Goal: Task Accomplishment & Management: Manage account settings

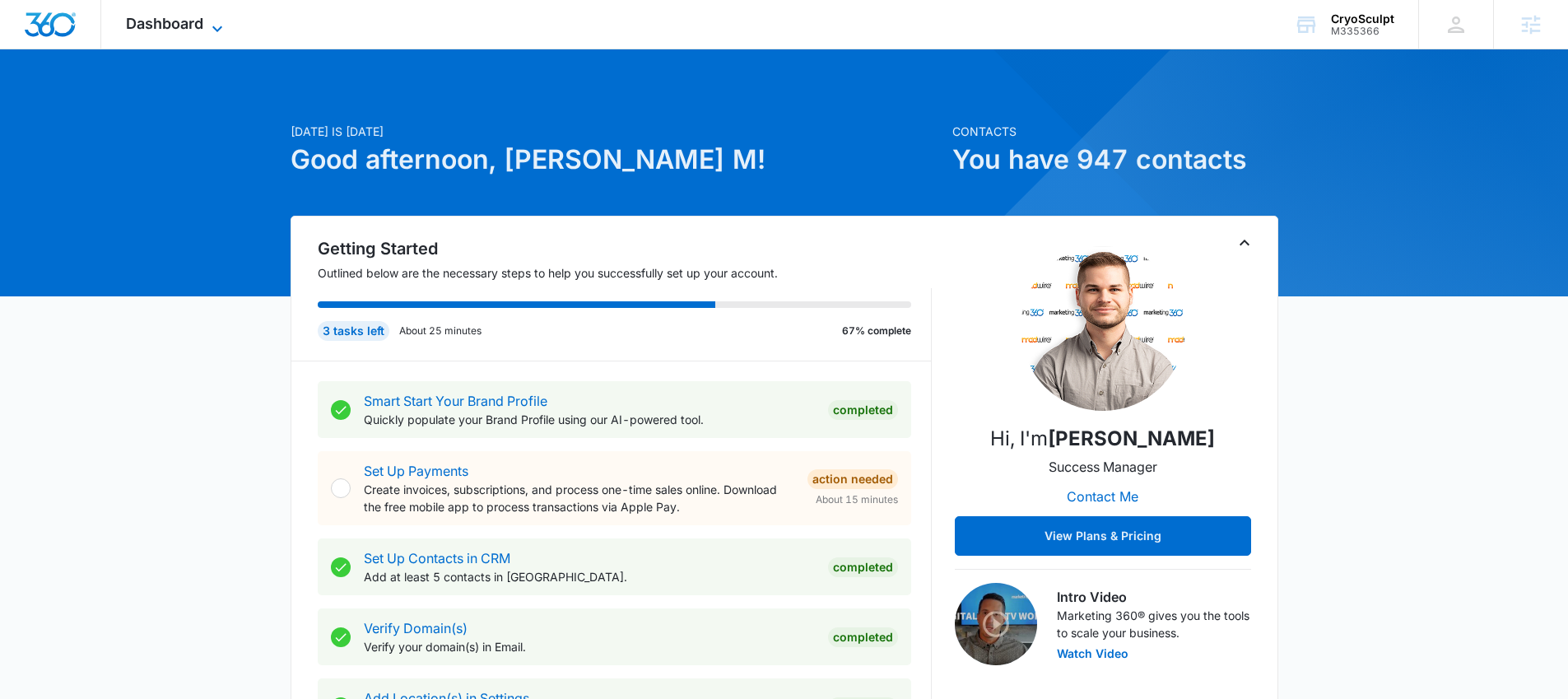
click at [210, 25] on icon at bounding box center [217, 29] width 20 height 20
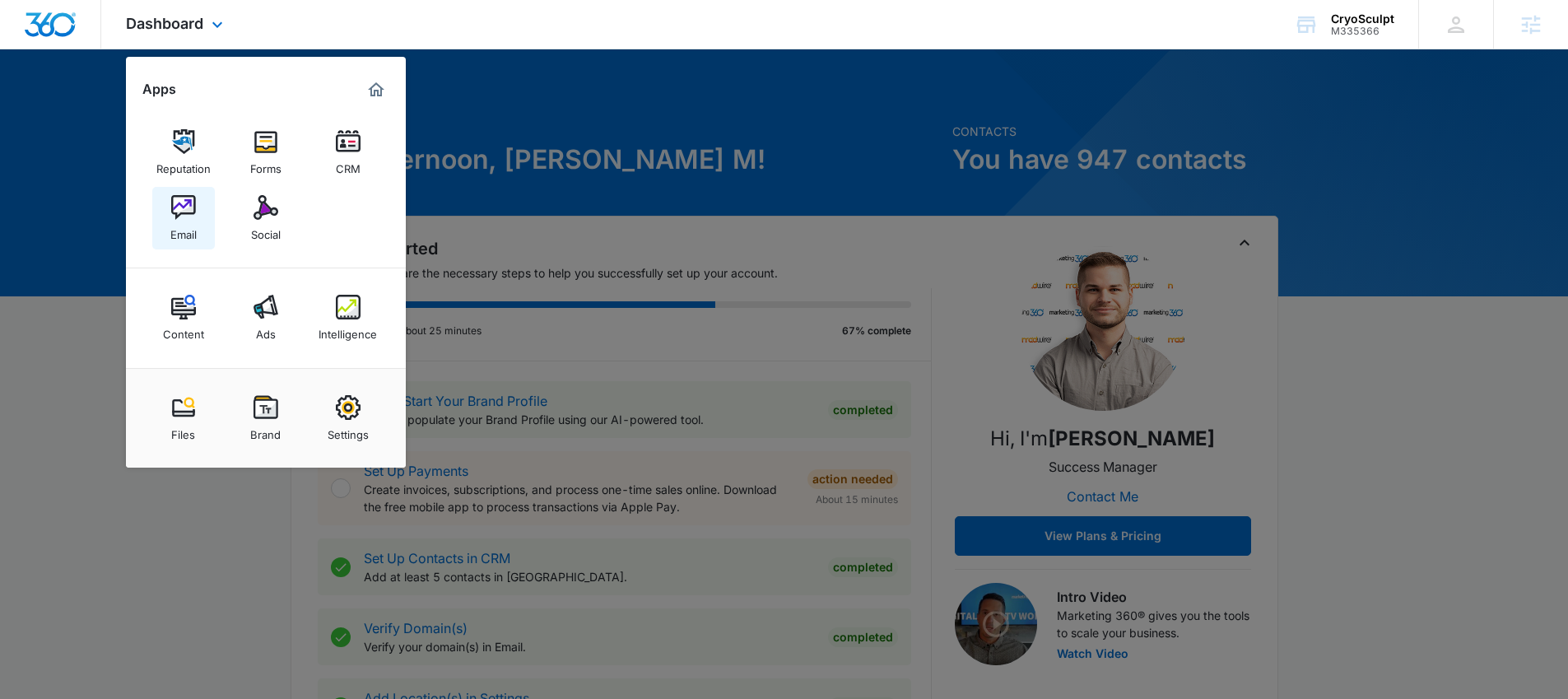
click at [194, 227] on div "Email" at bounding box center [183, 230] width 26 height 22
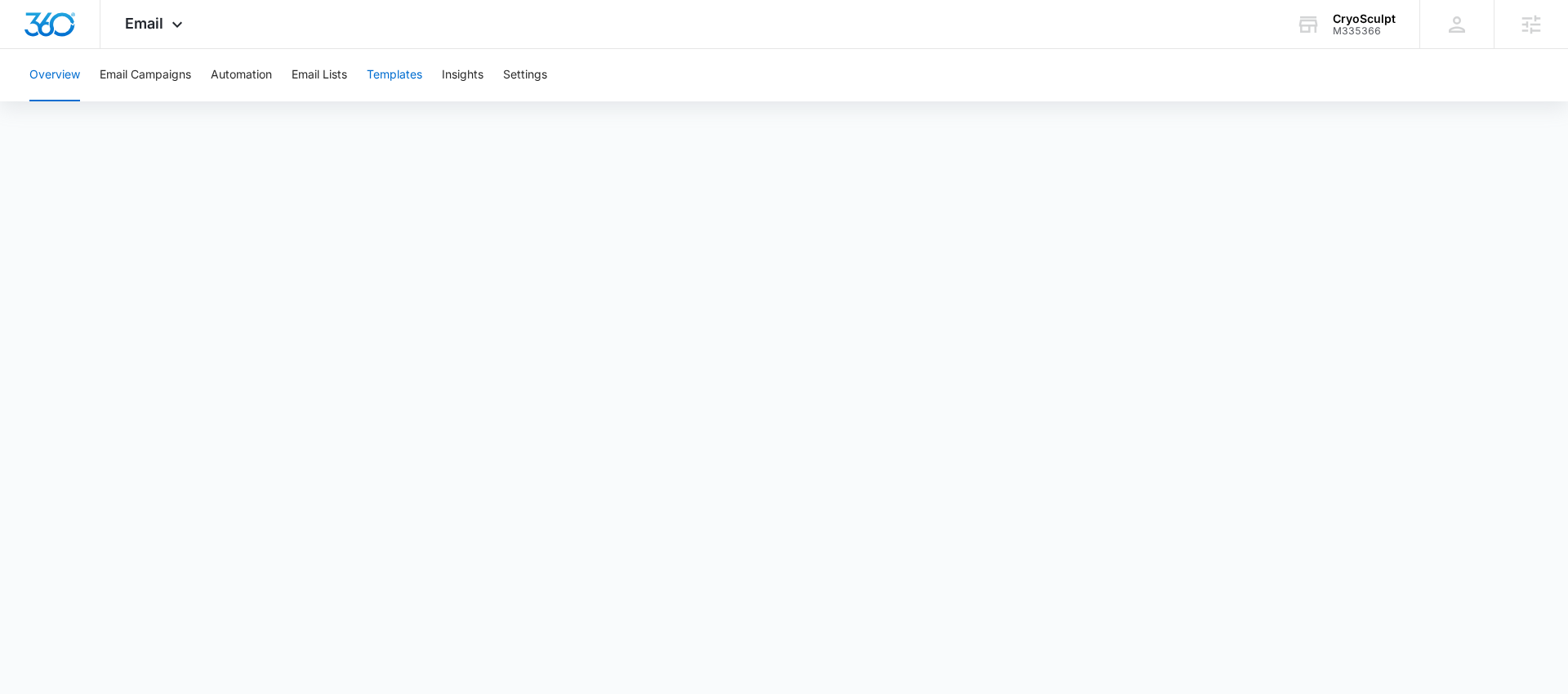
click at [410, 79] on button "Templates" at bounding box center [394, 75] width 55 height 52
click at [395, 76] on button "Templates" at bounding box center [394, 75] width 55 height 52
click at [258, 70] on button "Automation" at bounding box center [241, 75] width 61 height 52
click at [522, 69] on button "Settings" at bounding box center [525, 75] width 44 height 52
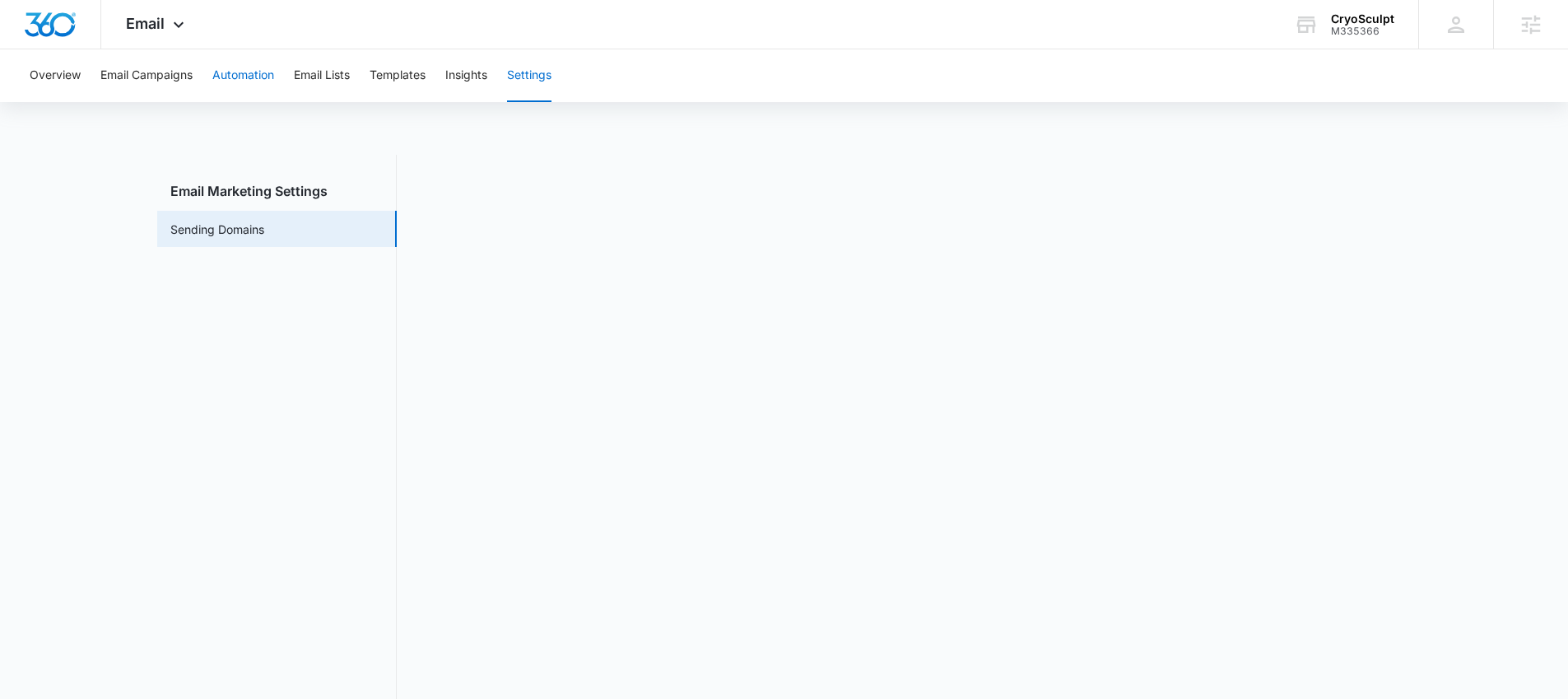
click at [246, 78] on button "Automation" at bounding box center [243, 76] width 62 height 53
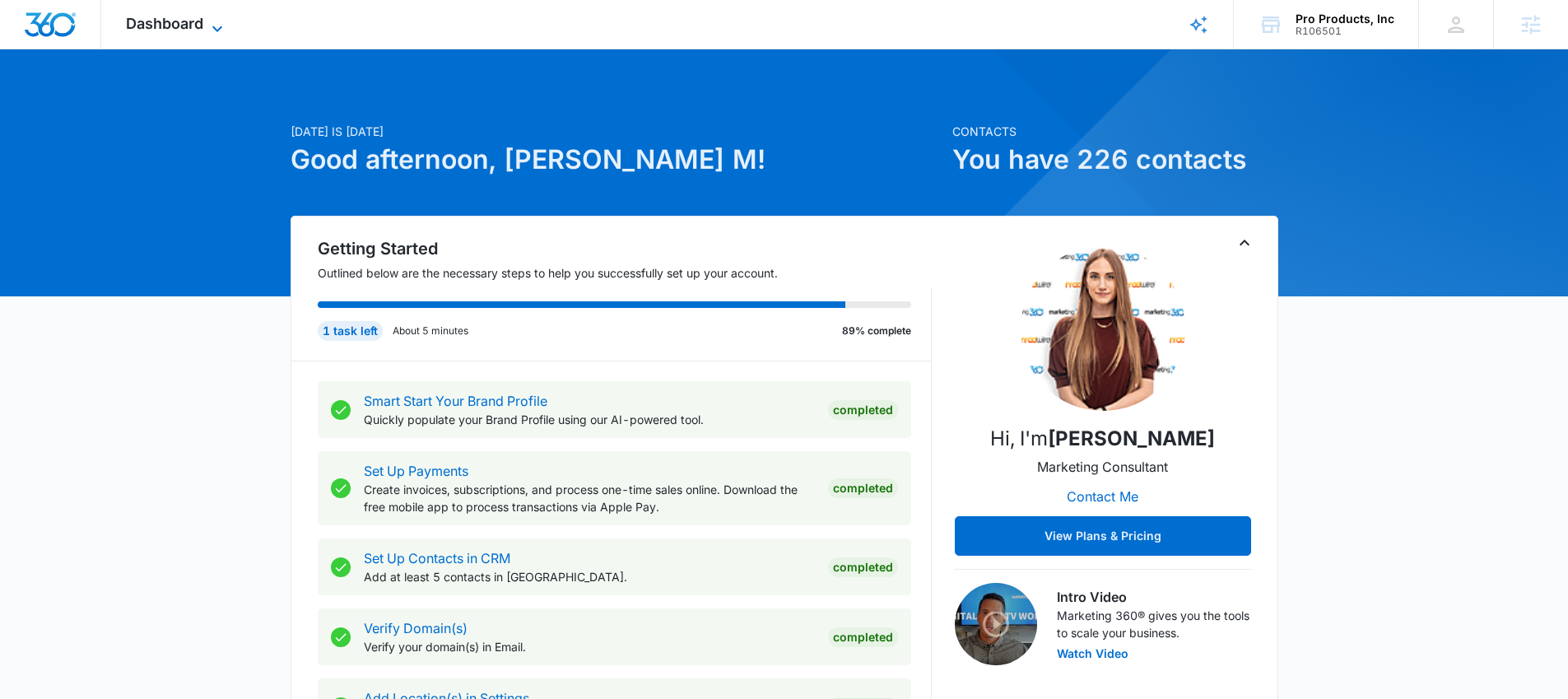
click at [179, 15] on span "Dashboard" at bounding box center [164, 23] width 77 height 17
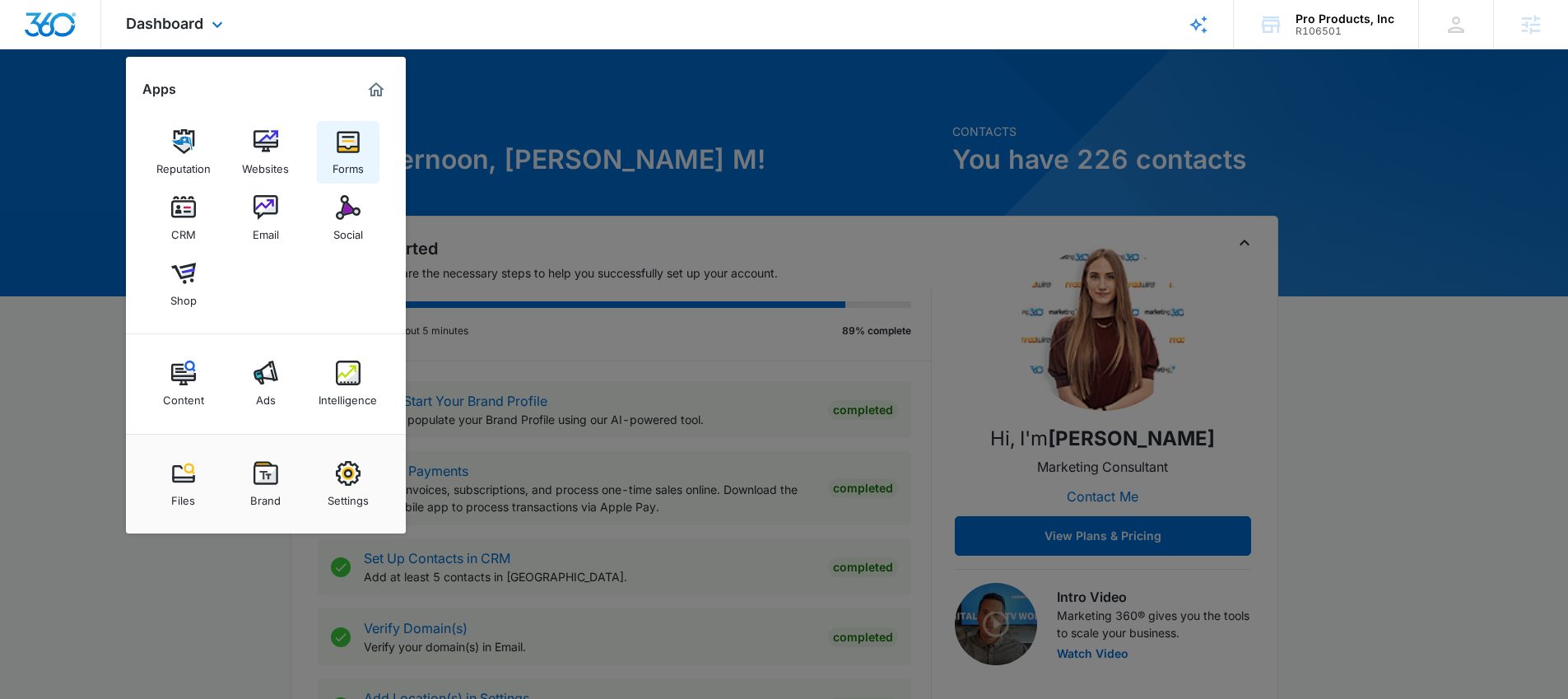
click at [344, 138] on img at bounding box center [348, 141] width 25 height 25
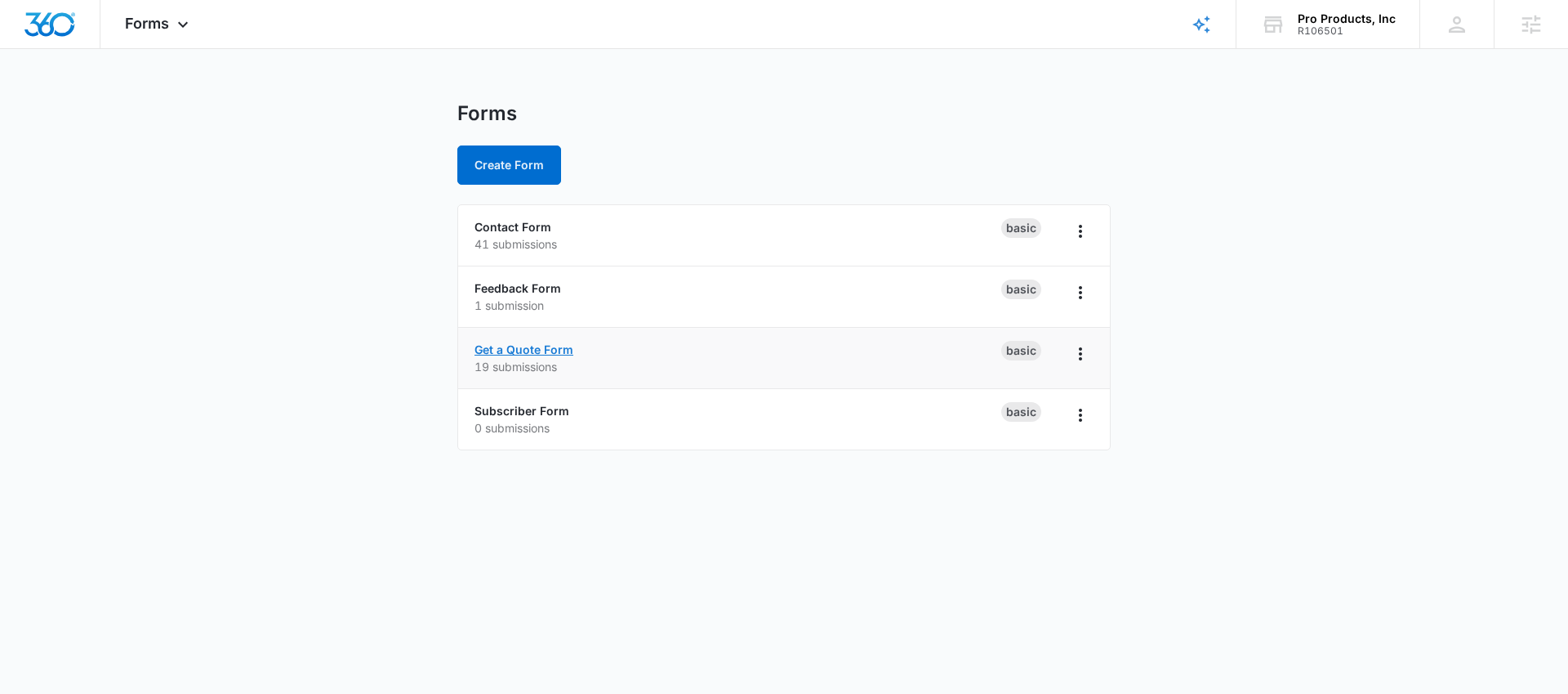
click at [549, 349] on link "Get a Quote Form" at bounding box center [523, 349] width 98 height 14
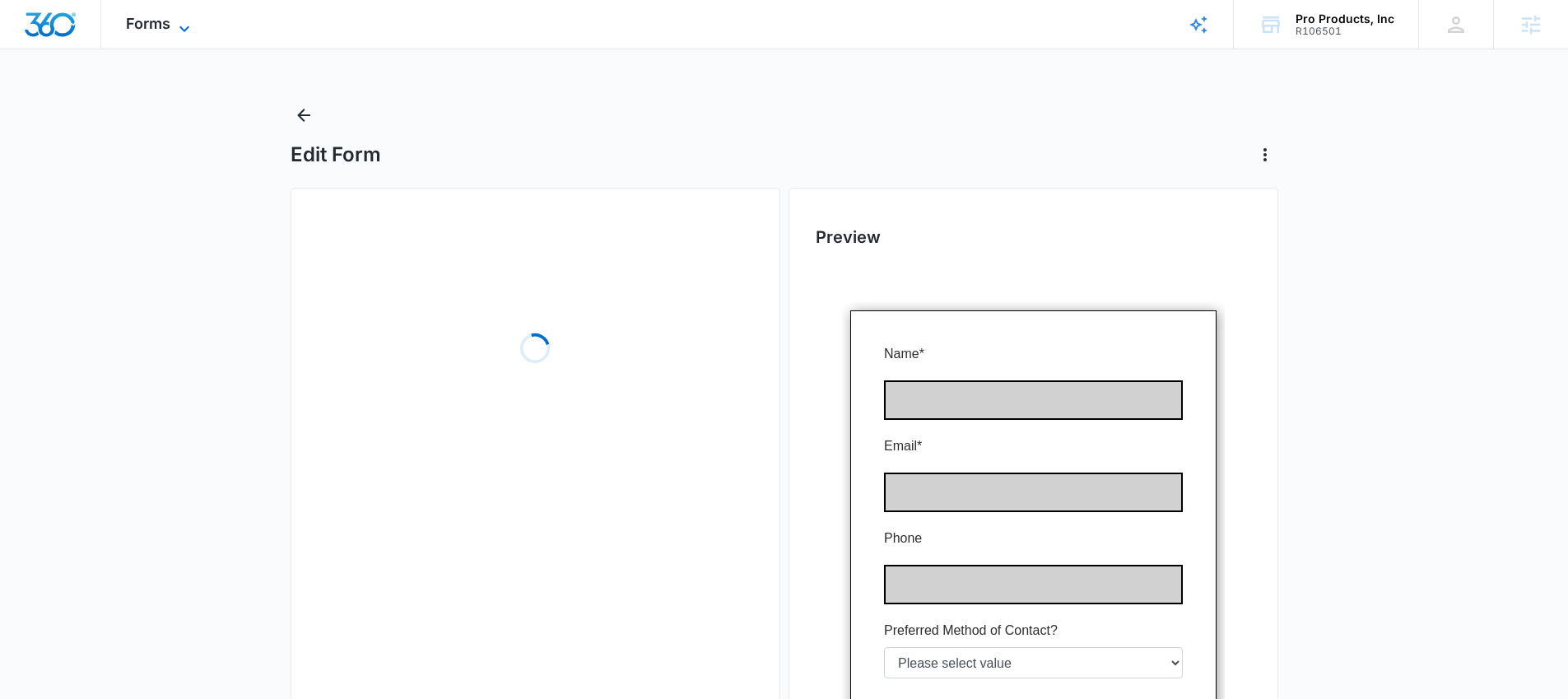
click at [162, 24] on span "Forms" at bounding box center [147, 23] width 45 height 17
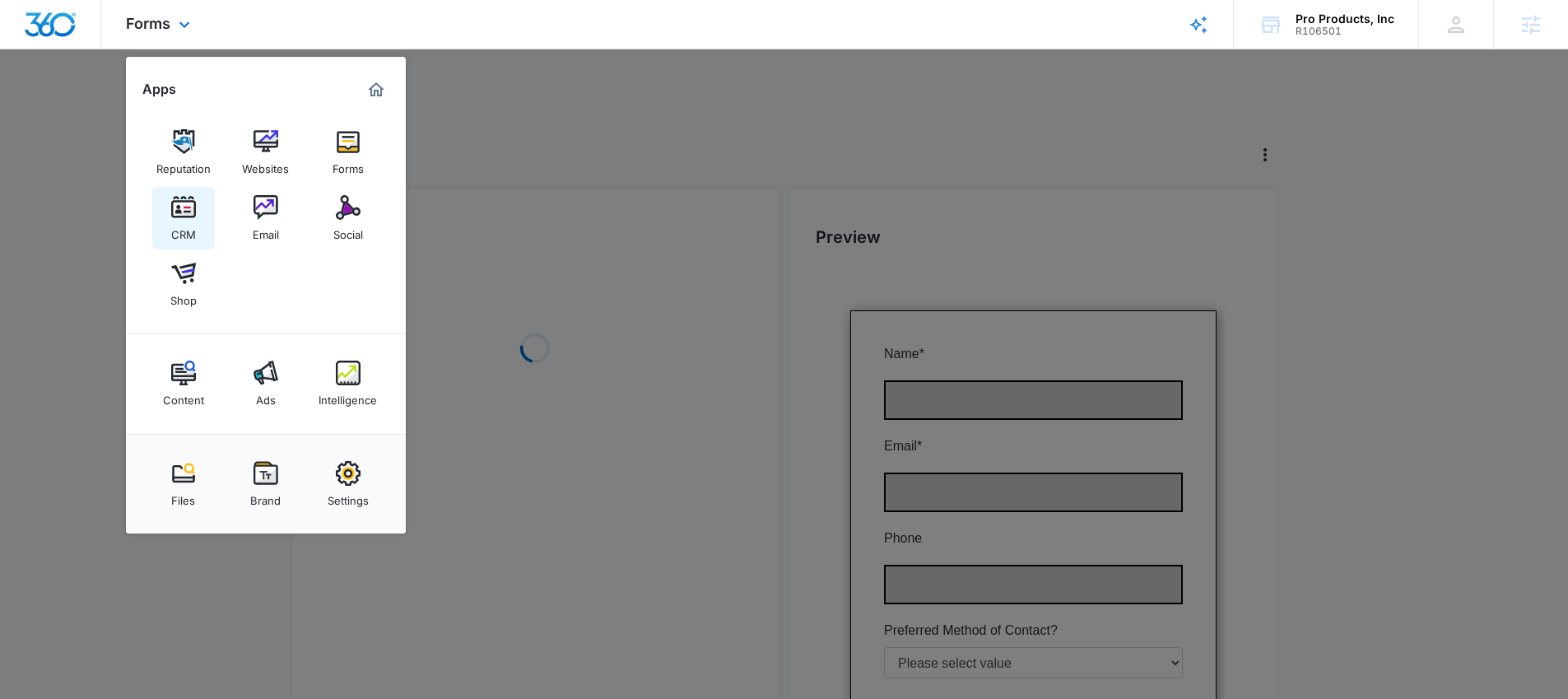
click at [177, 198] on img at bounding box center [183, 207] width 25 height 25
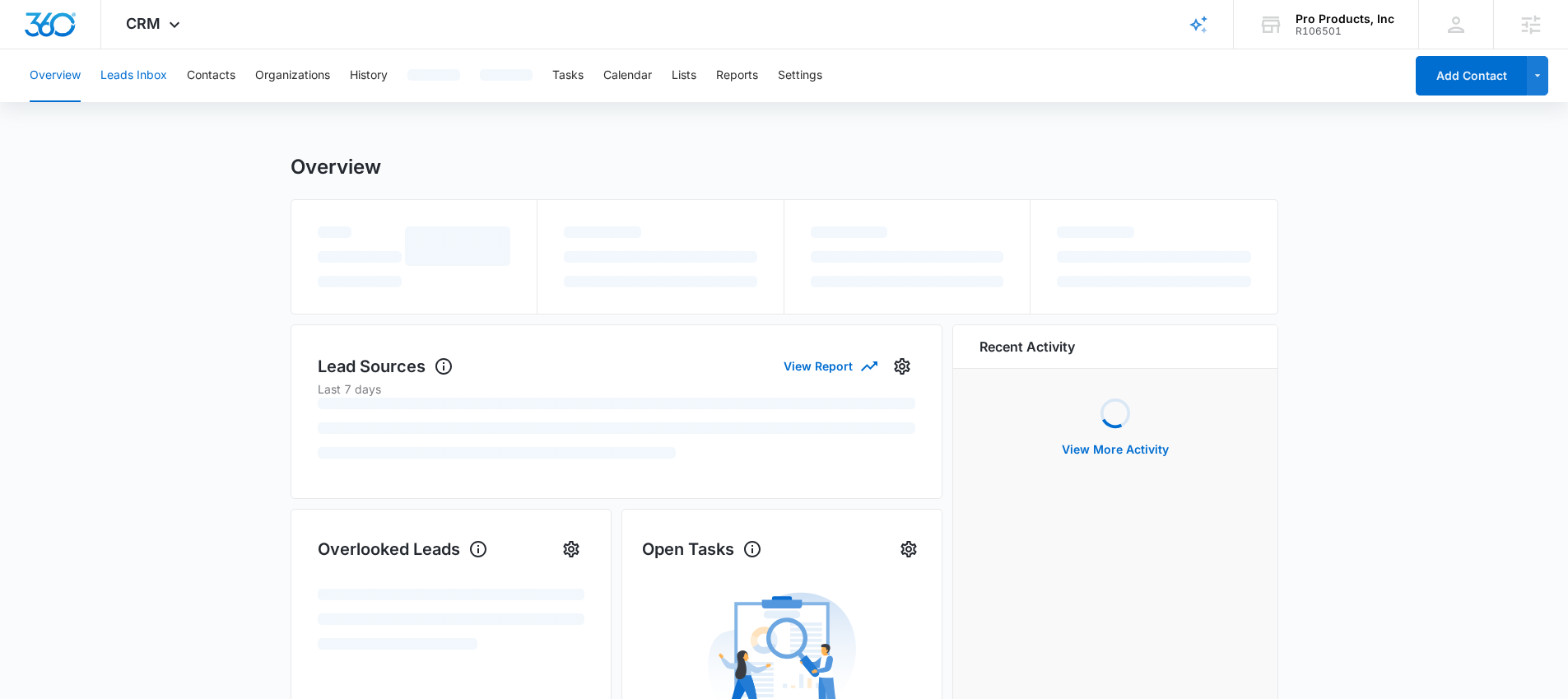
click at [124, 73] on button "Leads Inbox" at bounding box center [133, 76] width 66 height 53
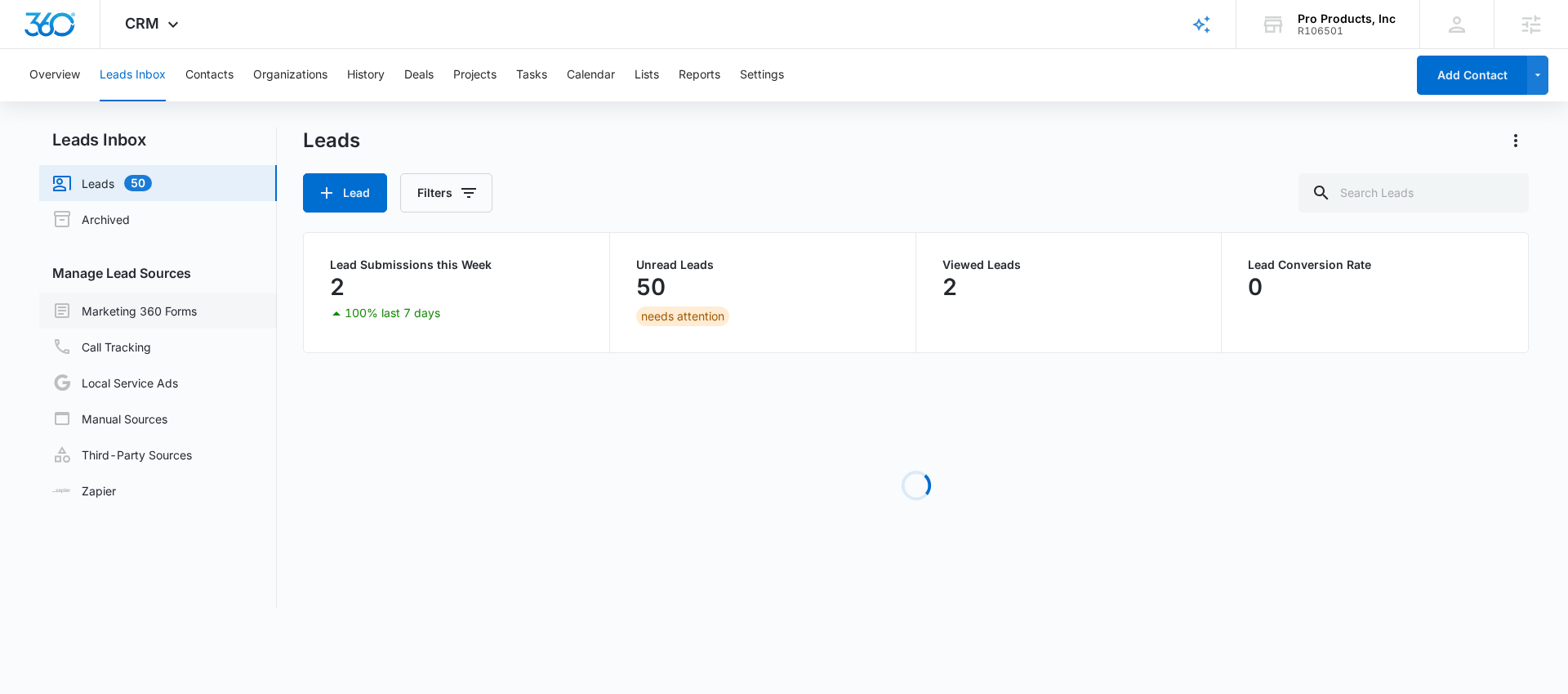
click at [173, 309] on link "Marketing 360 Forms" at bounding box center [125, 311] width 145 height 20
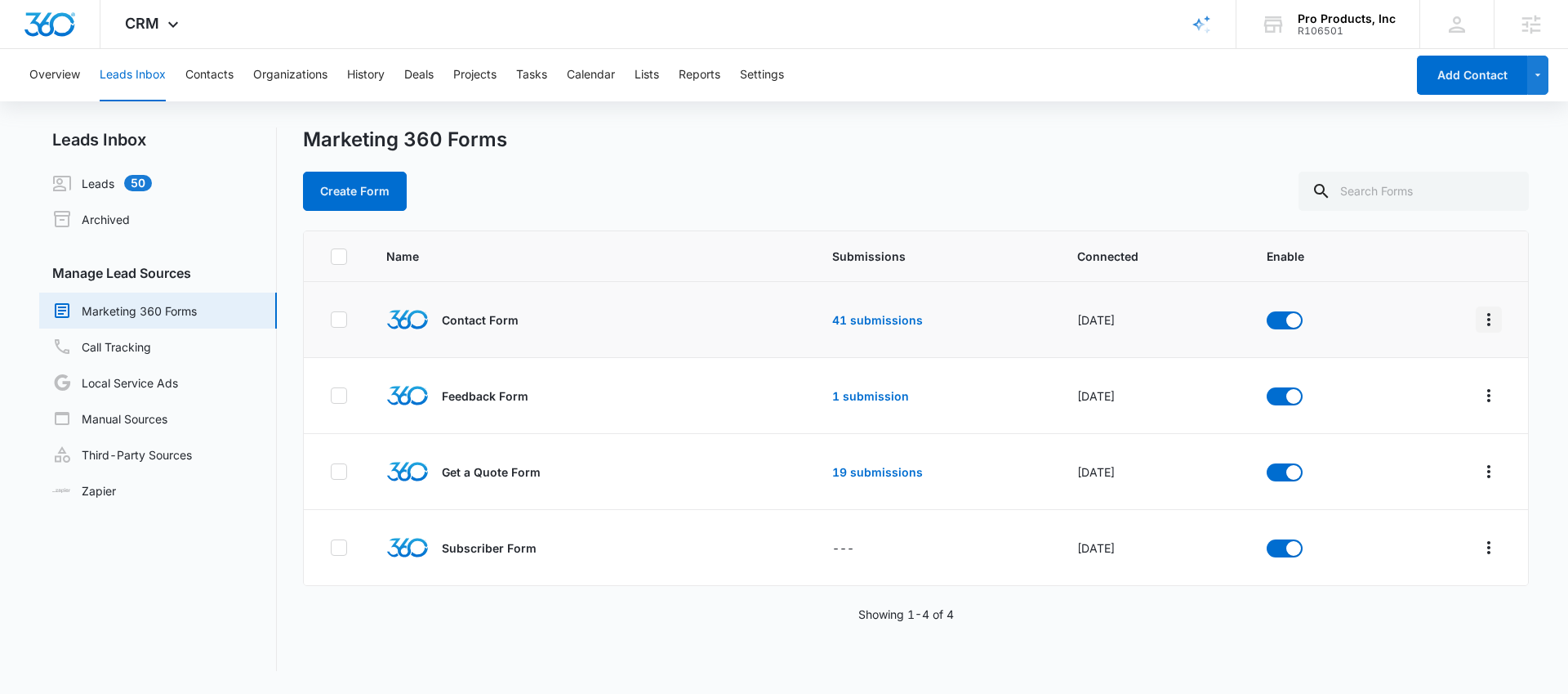
click at [1479, 318] on icon "Overflow Menu" at bounding box center [1489, 320] width 20 height 20
click at [1435, 415] on div "Field Mapping" at bounding box center [1404, 414] width 92 height 12
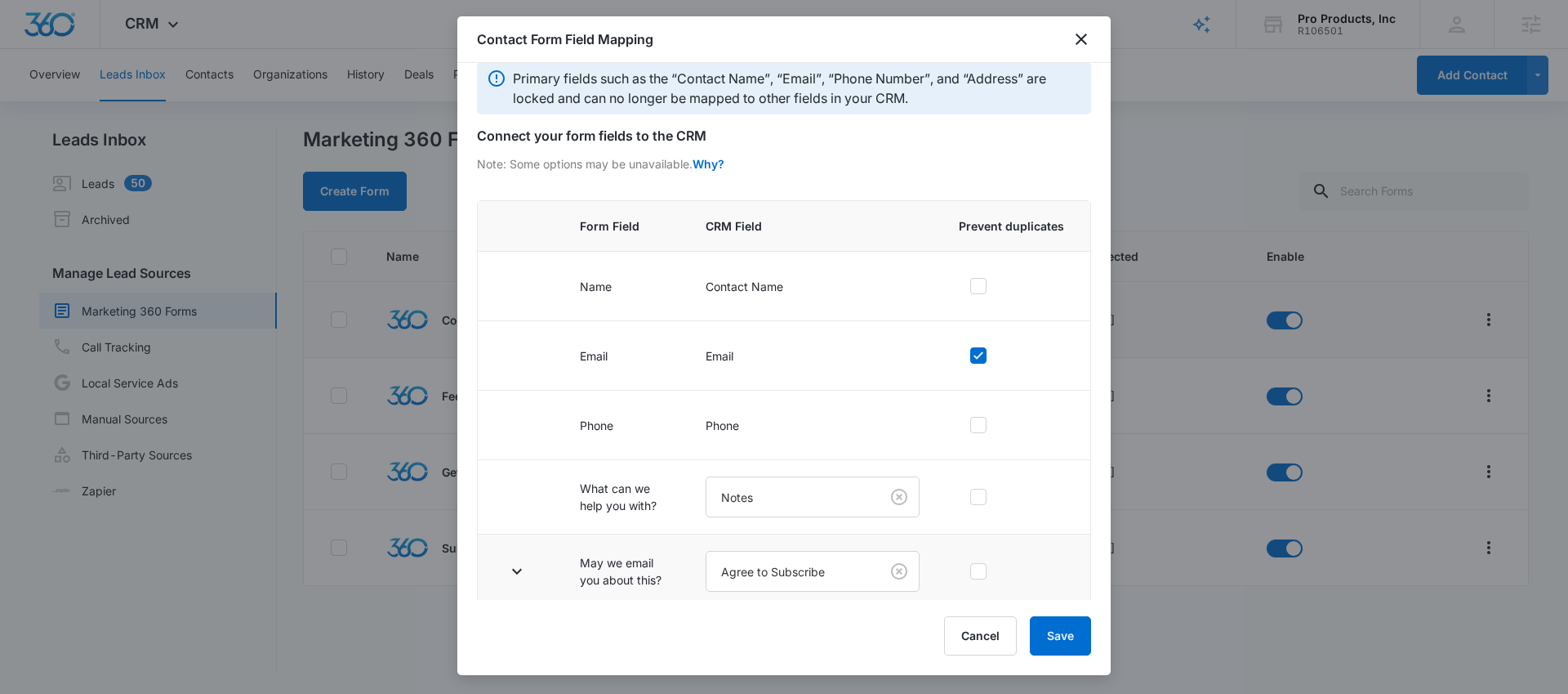
scroll to position [30, 0]
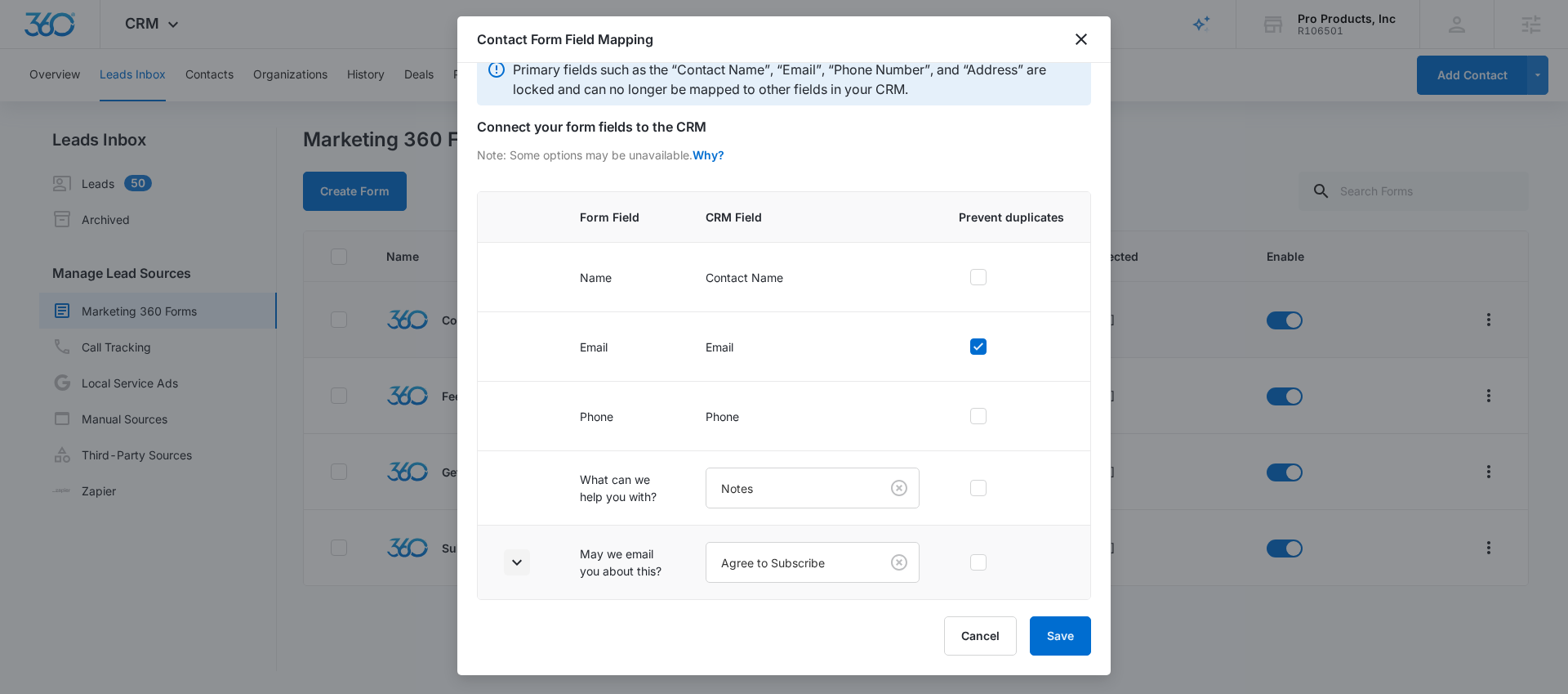
click at [523, 558] on icon "button" at bounding box center [518, 562] width 20 height 20
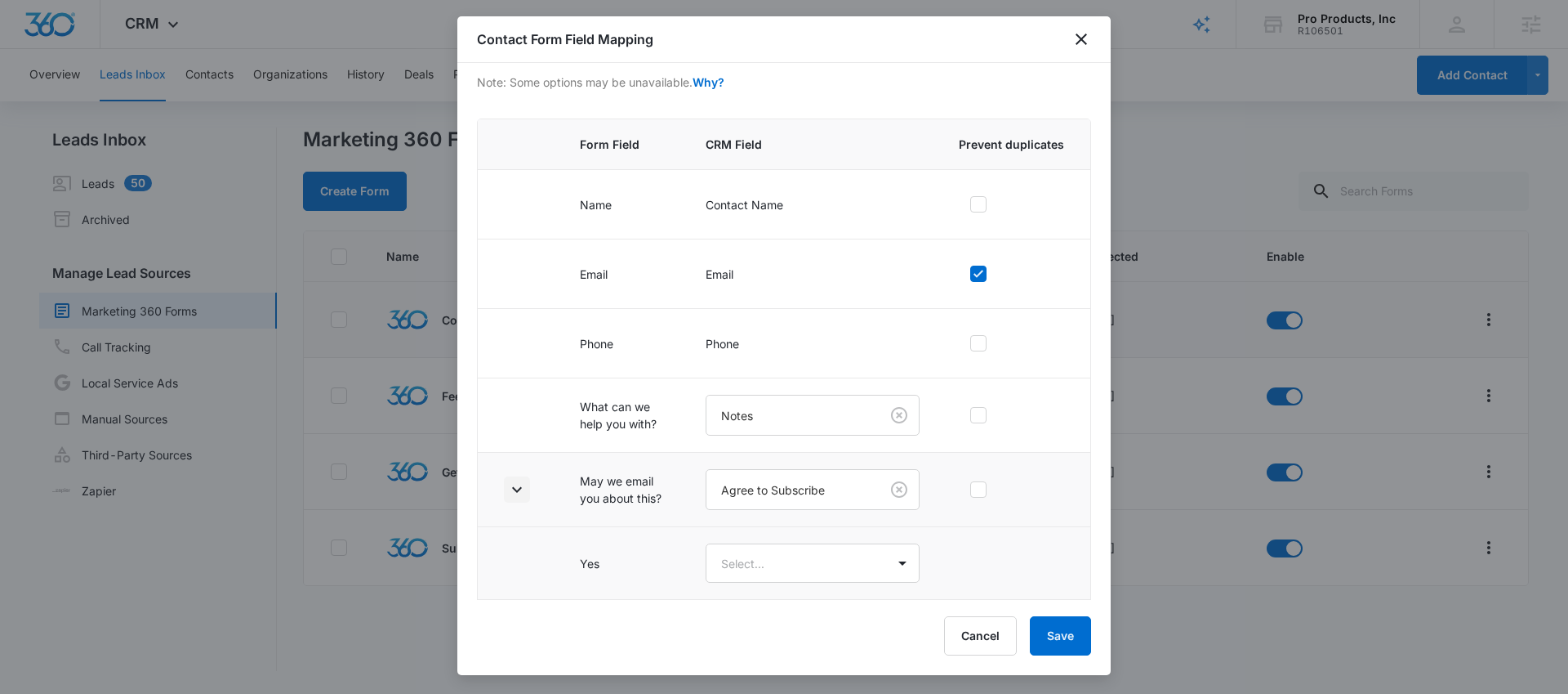
scroll to position [175, 0]
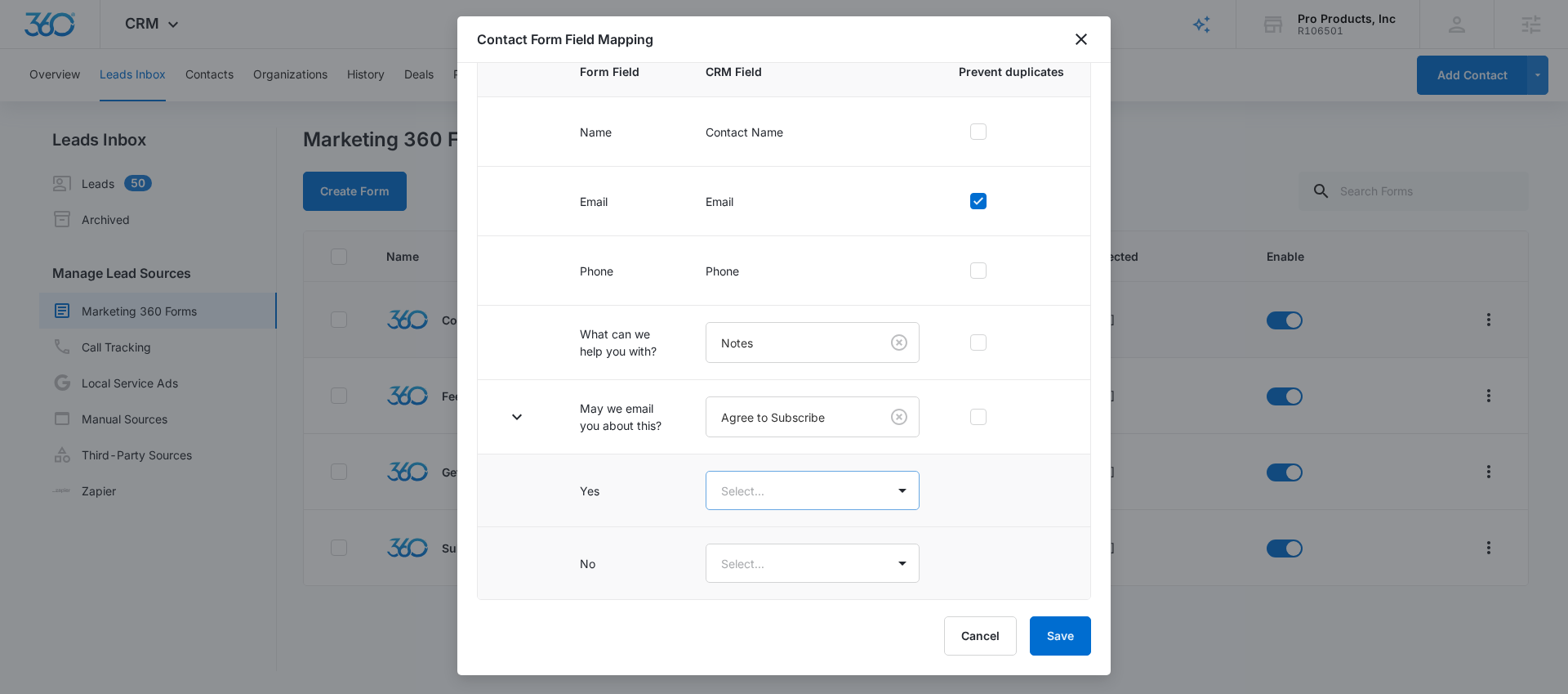
click at [809, 477] on body "CRM Apps Reputation Websites Forms CRM Email Social Shop Content Ads Intelligen…" at bounding box center [784, 347] width 1568 height 694
click at [754, 558] on div "Yes" at bounding box center [807, 548] width 206 height 30
click at [755, 556] on body "CRM Apps Reputation Websites Forms CRM Email Social Shop Content Ads Intelligen…" at bounding box center [784, 347] width 1568 height 694
drag, startPoint x: 720, startPoint y: 651, endPoint x: 851, endPoint y: 627, distance: 133.2
click at [720, 651] on div "No" at bounding box center [807, 652] width 206 height 30
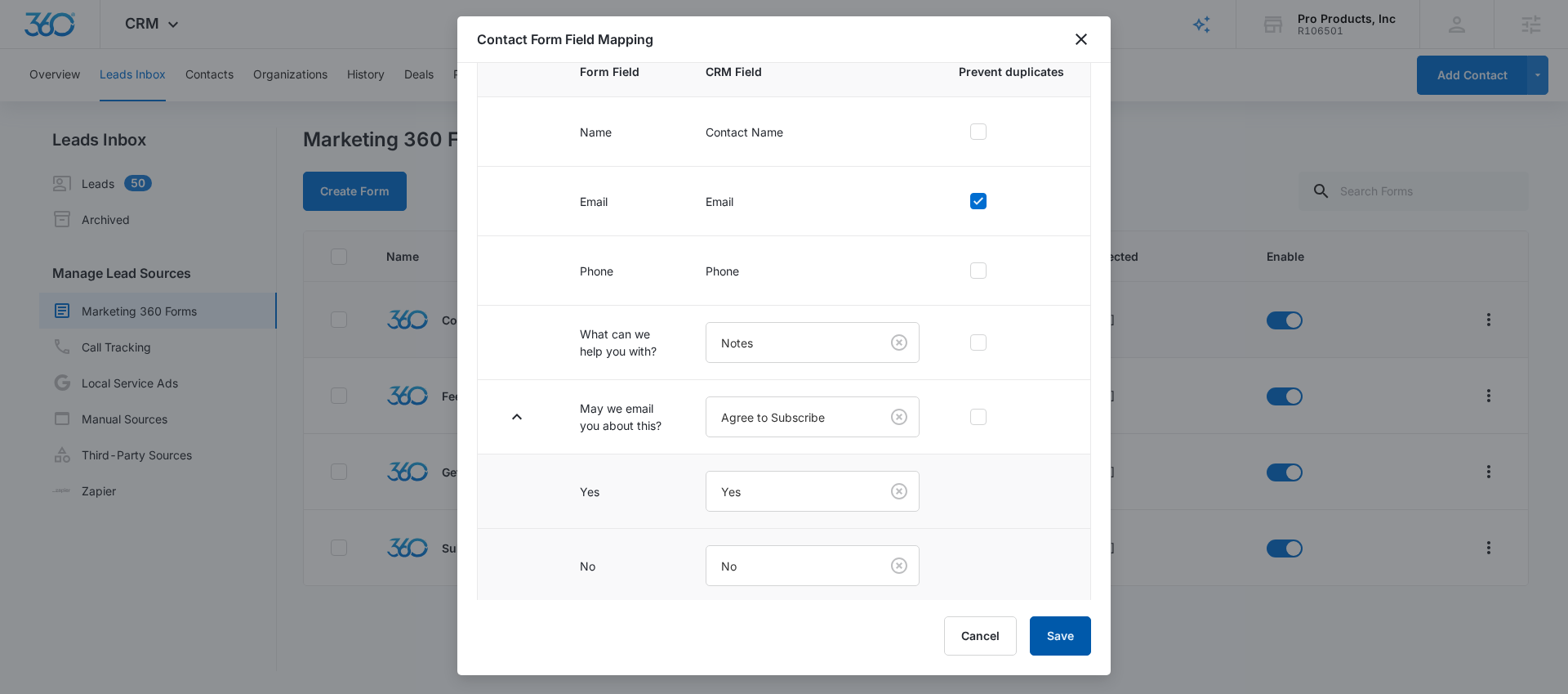
click at [1057, 628] on button "Save" at bounding box center [1060, 635] width 61 height 39
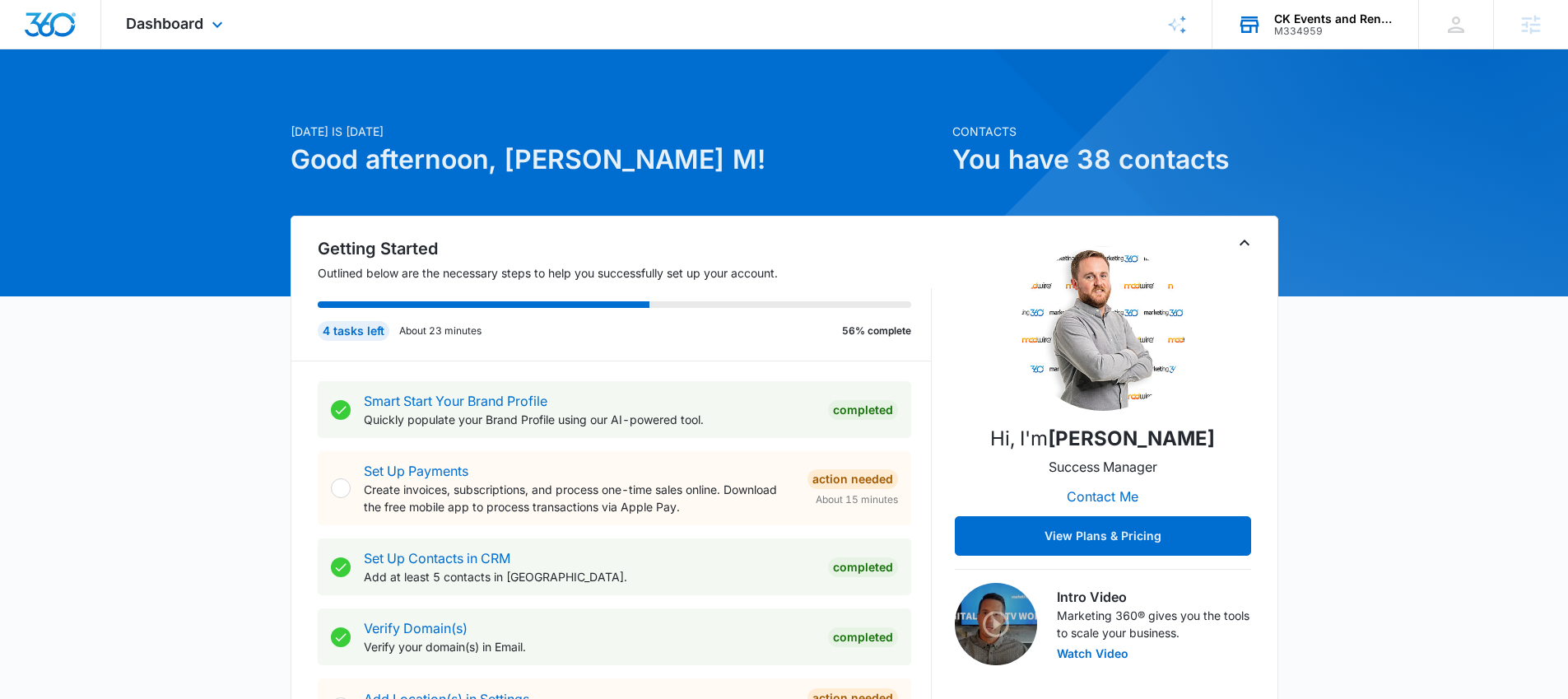
click at [1327, 30] on div "M334959" at bounding box center [1334, 31] width 120 height 12
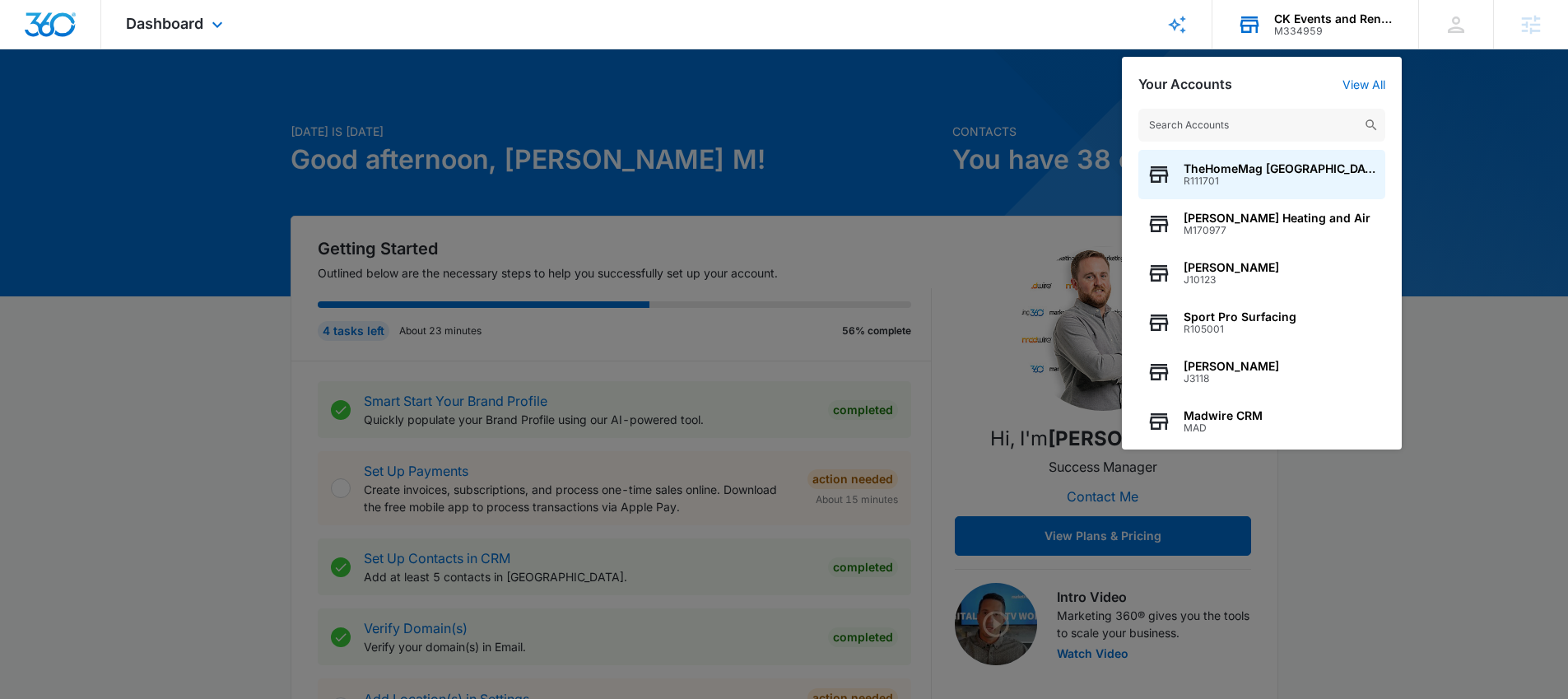
click at [1304, 115] on input "text" at bounding box center [1261, 125] width 247 height 33
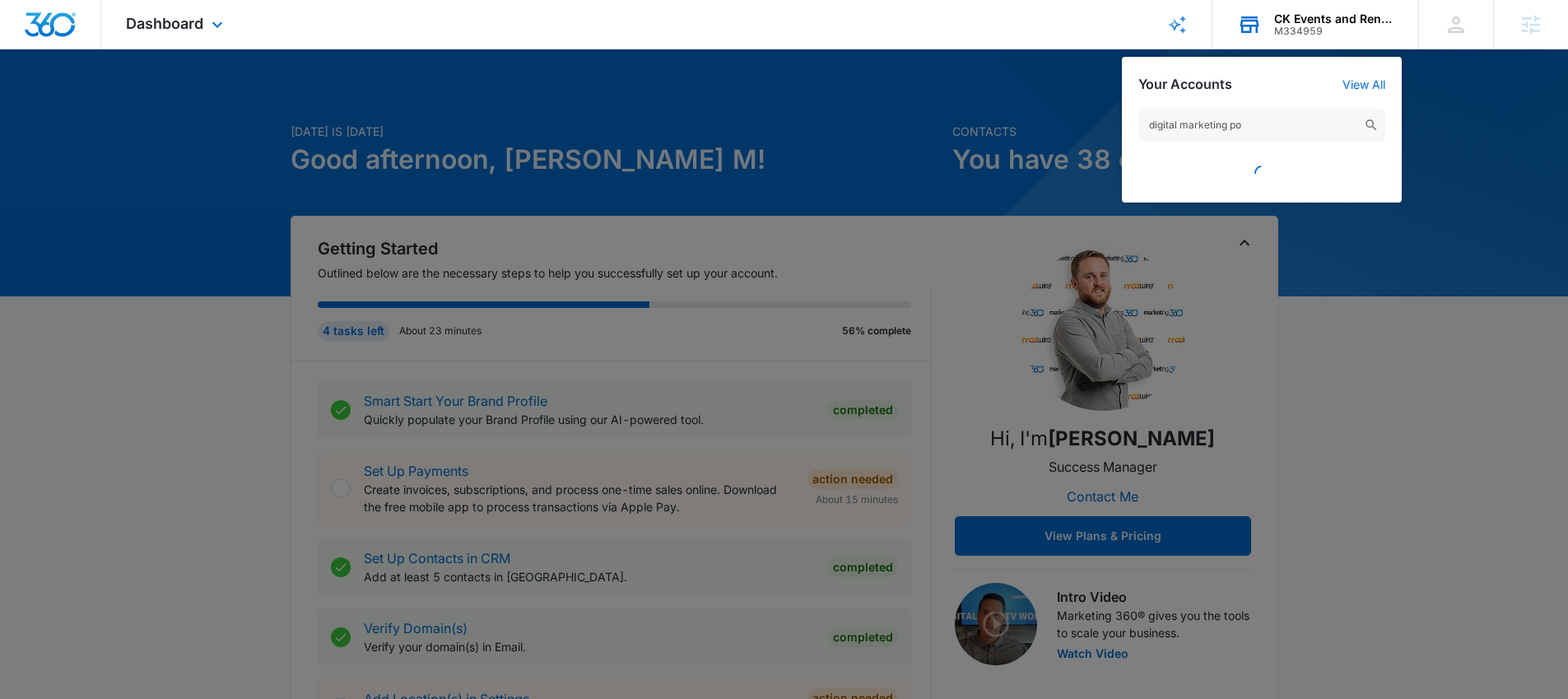
type input "digital marketing pos"
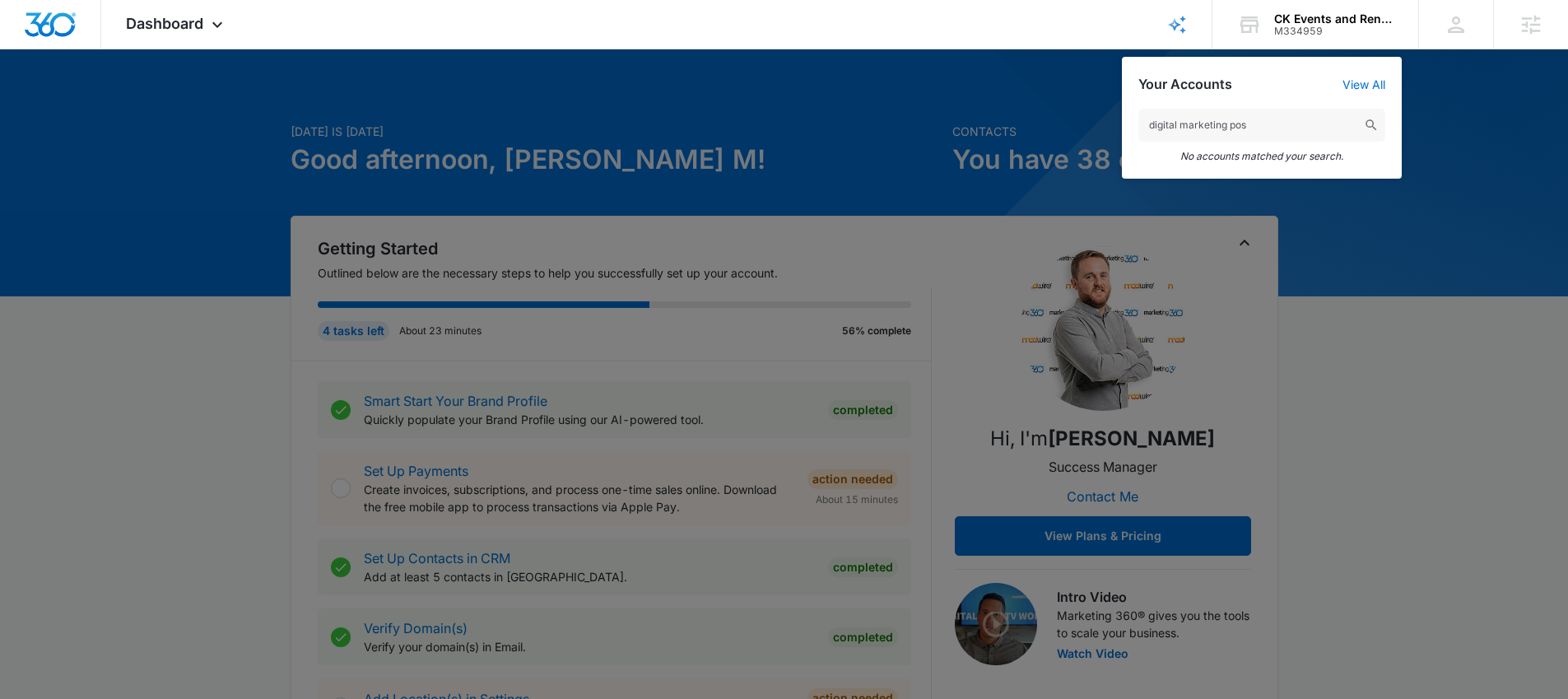
drag, startPoint x: 1258, startPoint y: 132, endPoint x: 921, endPoint y: 132, distance: 337.0
click at [921, 49] on nav "Dashboard Apps Reputation Forms CRM Email Social Content Ads Intelligence Files…" at bounding box center [784, 25] width 1568 height 49
drag, startPoint x: 1282, startPoint y: 127, endPoint x: 1038, endPoint y: 127, distance: 244.0
click at [1038, 49] on nav "Dashboard Apps Reputation Forms CRM Email Social Content Ads Intelligence Files…" at bounding box center [784, 25] width 1568 height 49
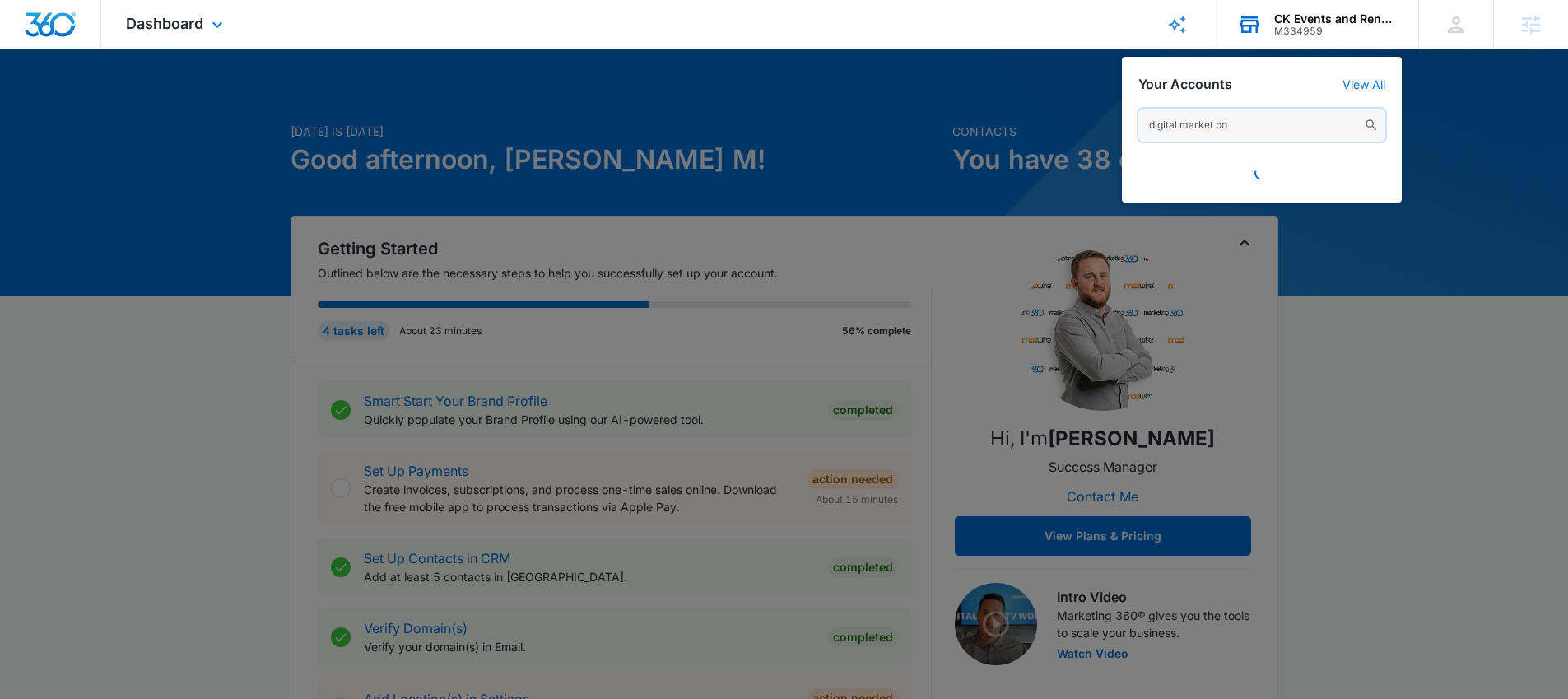
type input "digital market pos"
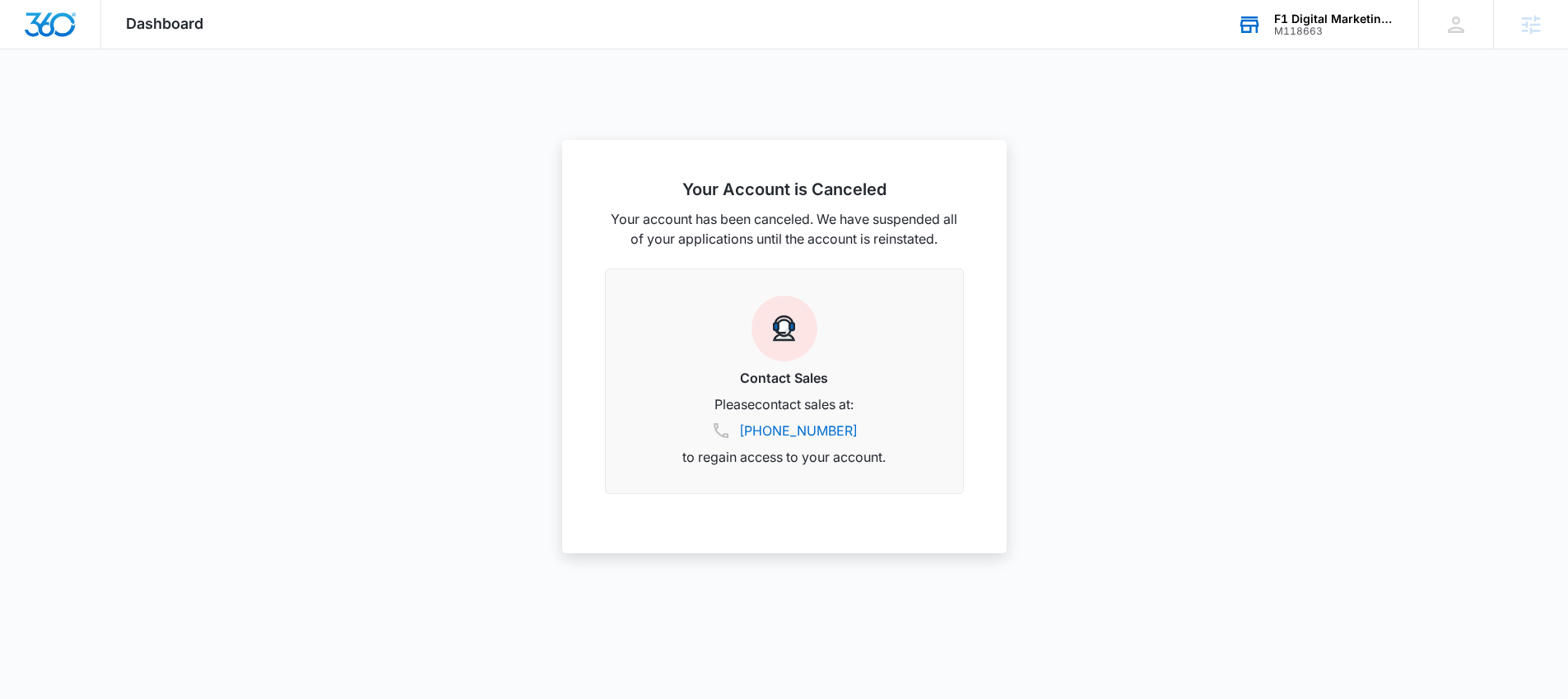
click at [1344, 23] on div "F1 Digital Marketing SEO [GEOGRAPHIC_DATA]" at bounding box center [1334, 19] width 120 height 13
click at [1286, 177] on div at bounding box center [1261, 168] width 247 height 36
click at [1248, 130] on input "digital market" at bounding box center [1261, 125] width 247 height 33
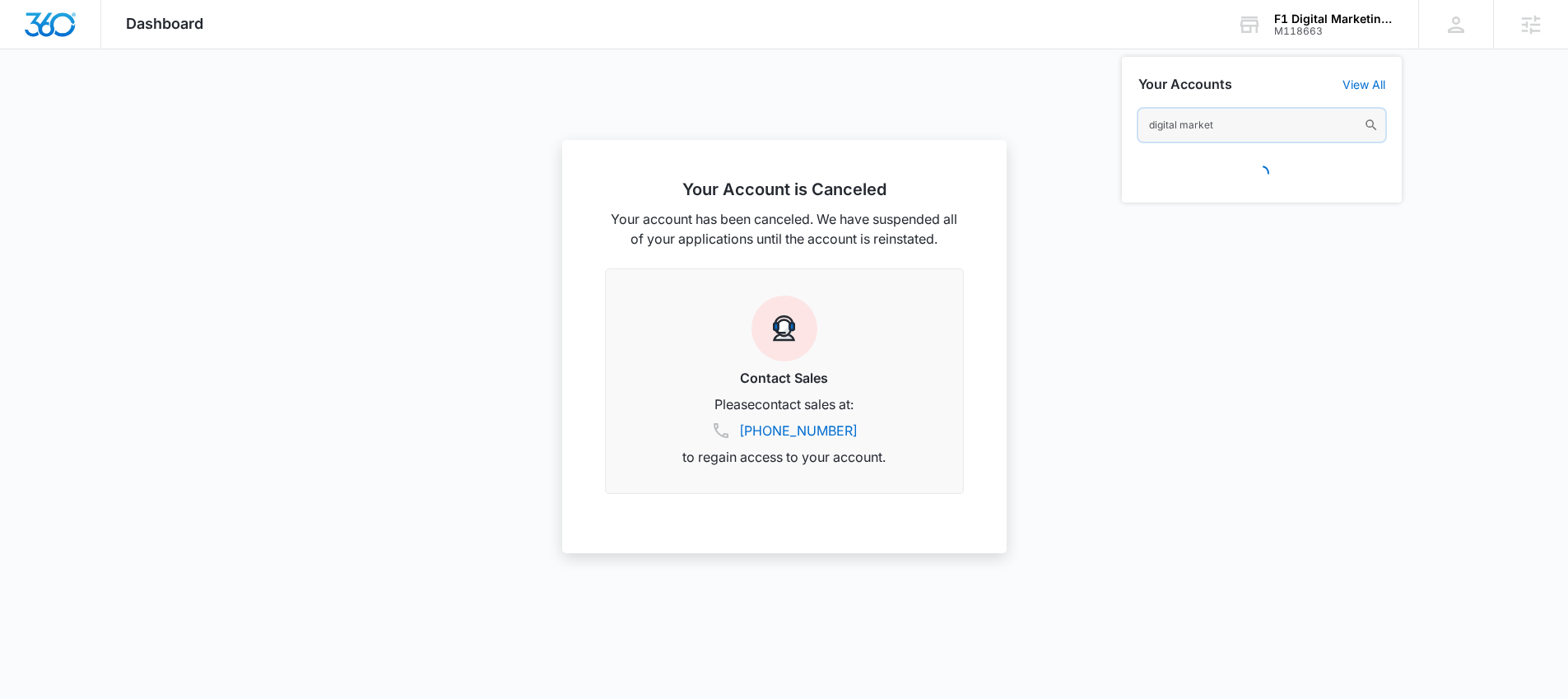
click at [1248, 130] on input "digital market" at bounding box center [1261, 125] width 247 height 33
type input "m334150"
drag, startPoint x: 1270, startPoint y: 149, endPoint x: 1233, endPoint y: 167, distance: 41.1
click at [1265, 151] on div "Digital Market POS M334150" at bounding box center [1261, 175] width 247 height 49
click at [1235, 167] on span "Digital Market POS" at bounding box center [1237, 168] width 106 height 13
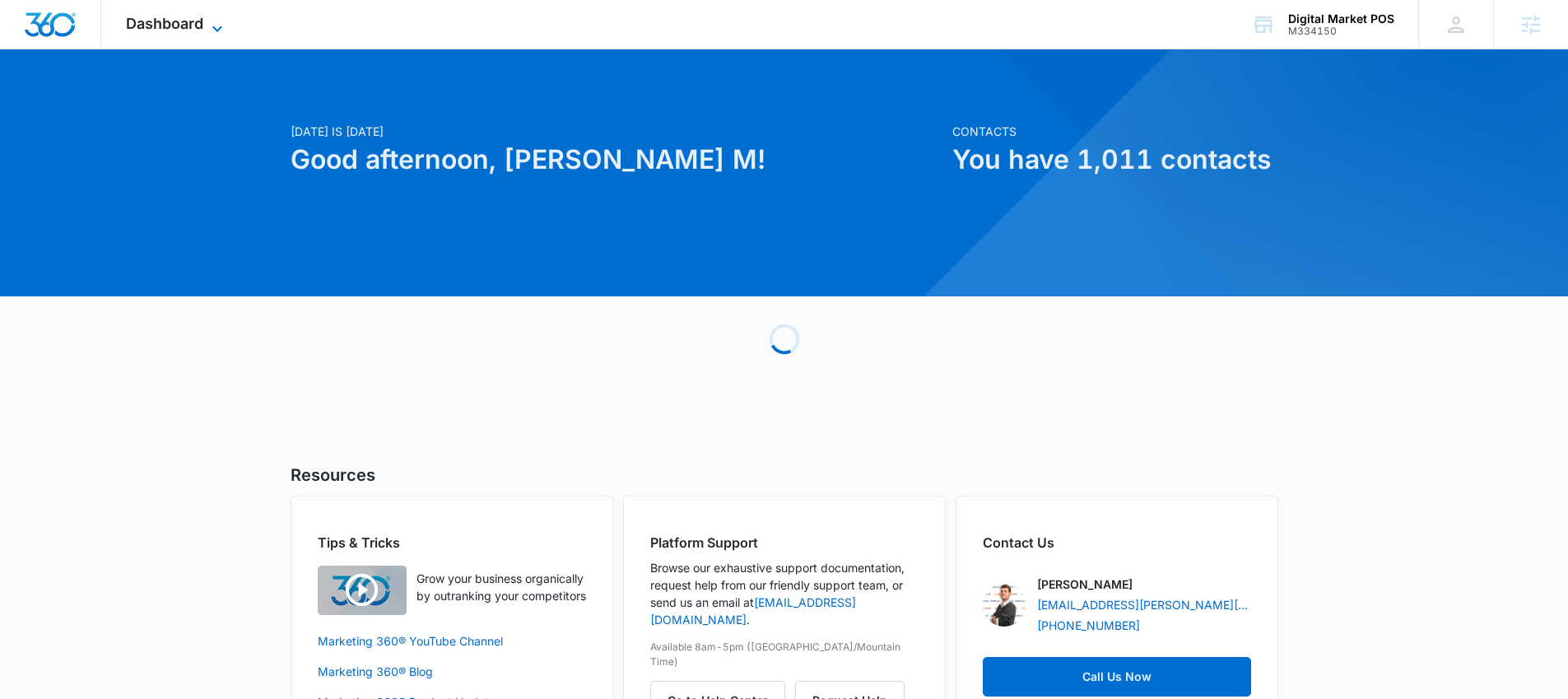
click at [215, 24] on icon at bounding box center [217, 29] width 20 height 20
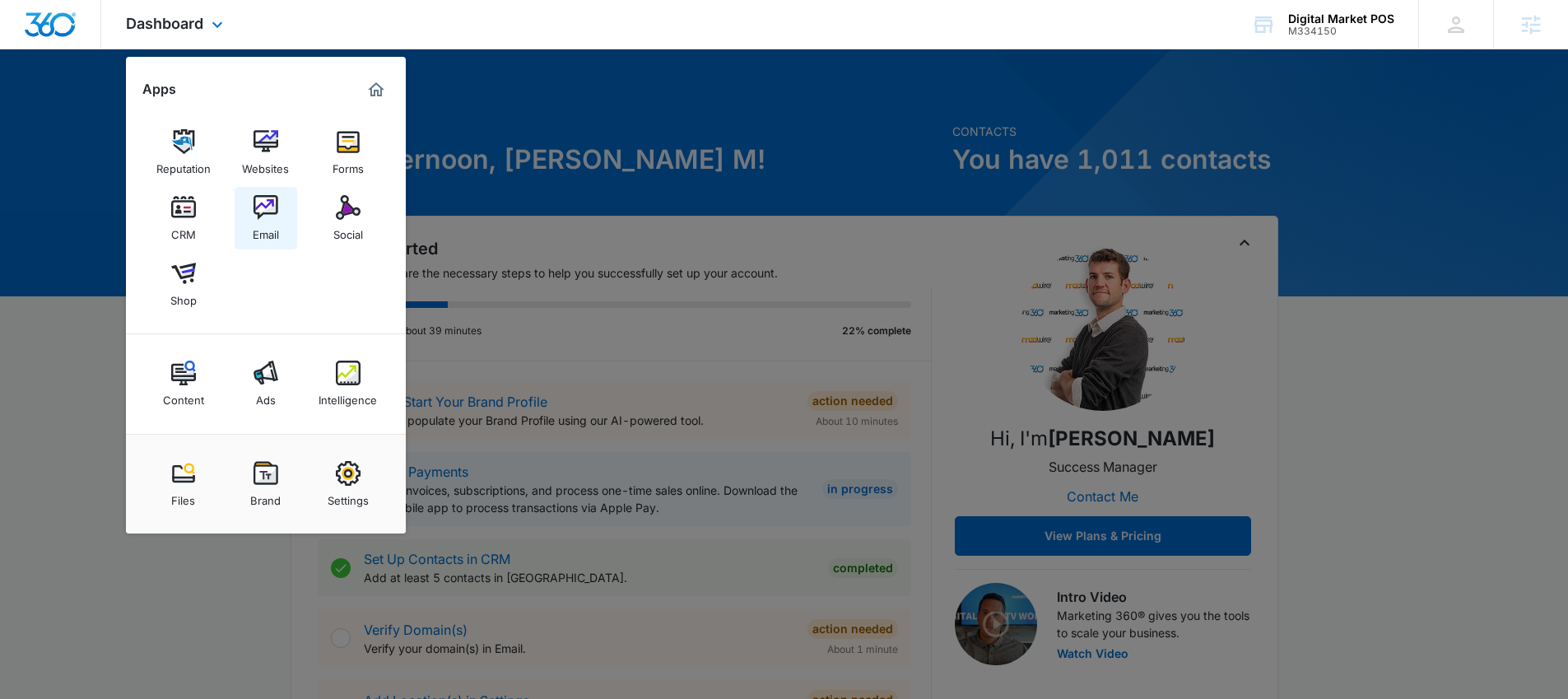
click at [273, 211] on img at bounding box center [266, 207] width 25 height 25
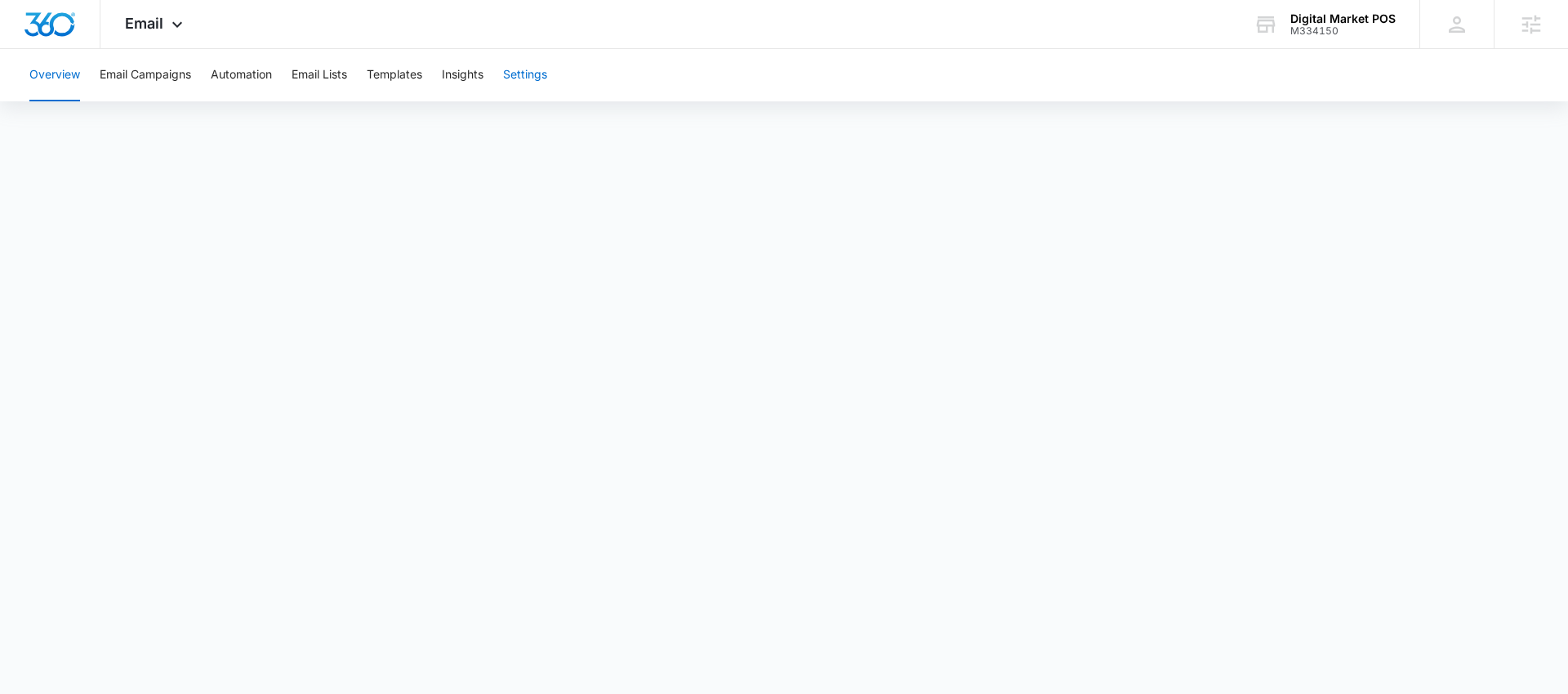
click at [547, 68] on button "Settings" at bounding box center [525, 75] width 44 height 52
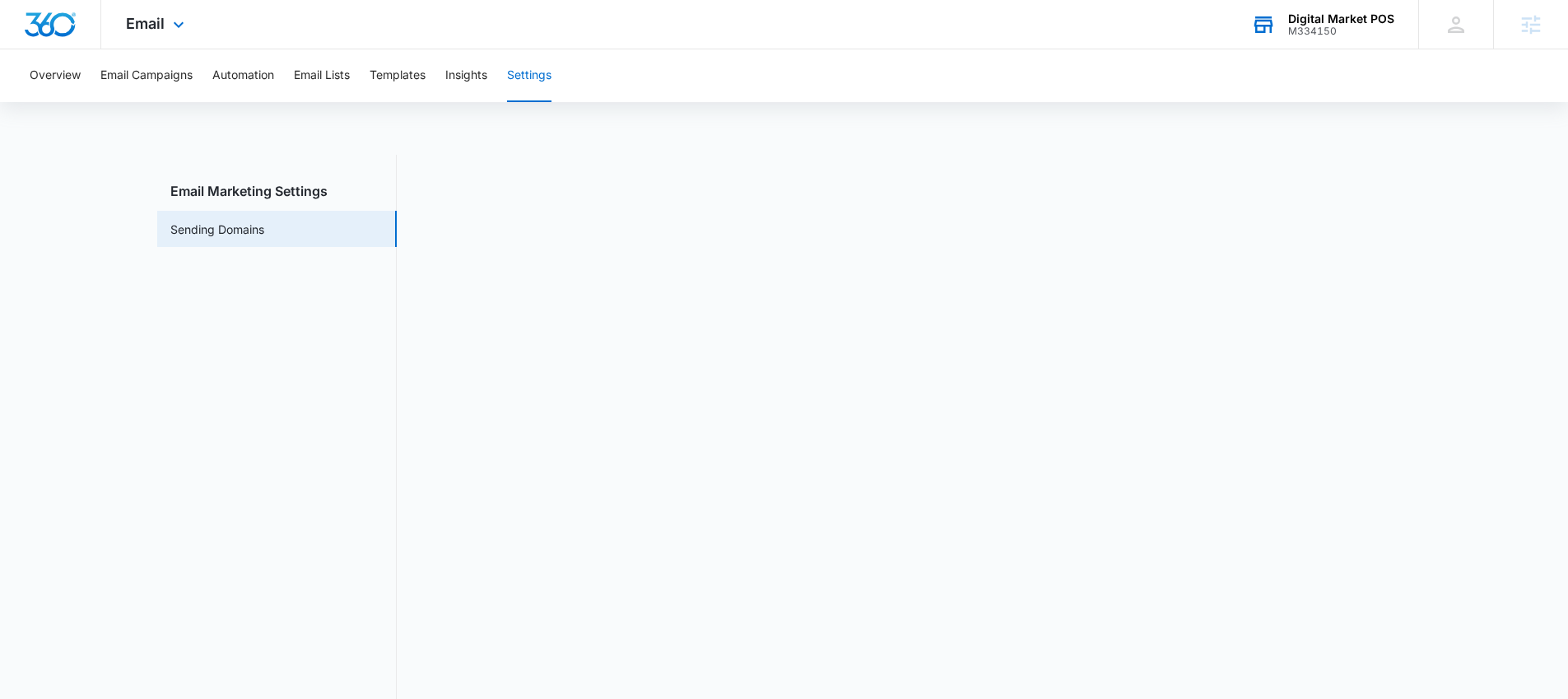
click at [1363, 45] on div "Digital Market POS M334150 Your Accounts View All" at bounding box center [1322, 24] width 192 height 48
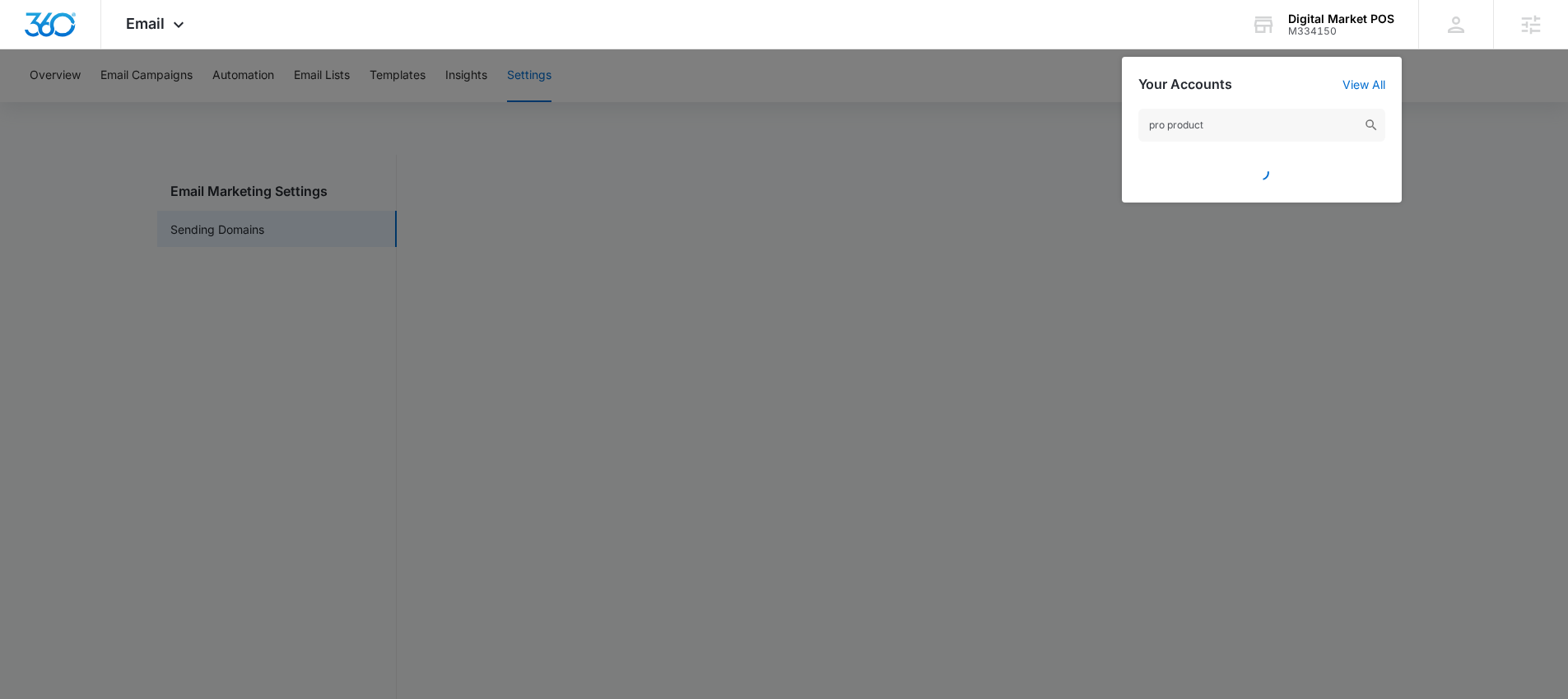
type input "pro products"
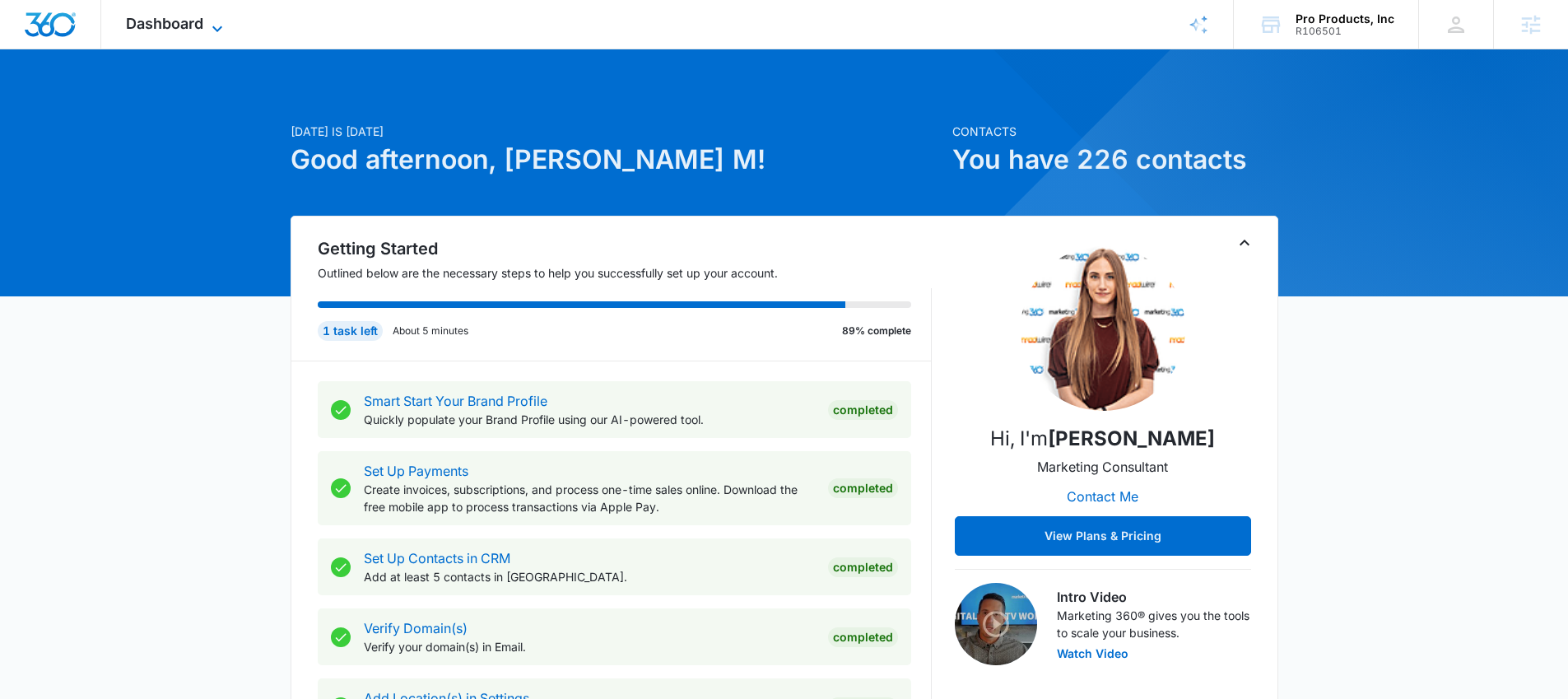
click at [216, 33] on icon at bounding box center [217, 29] width 20 height 20
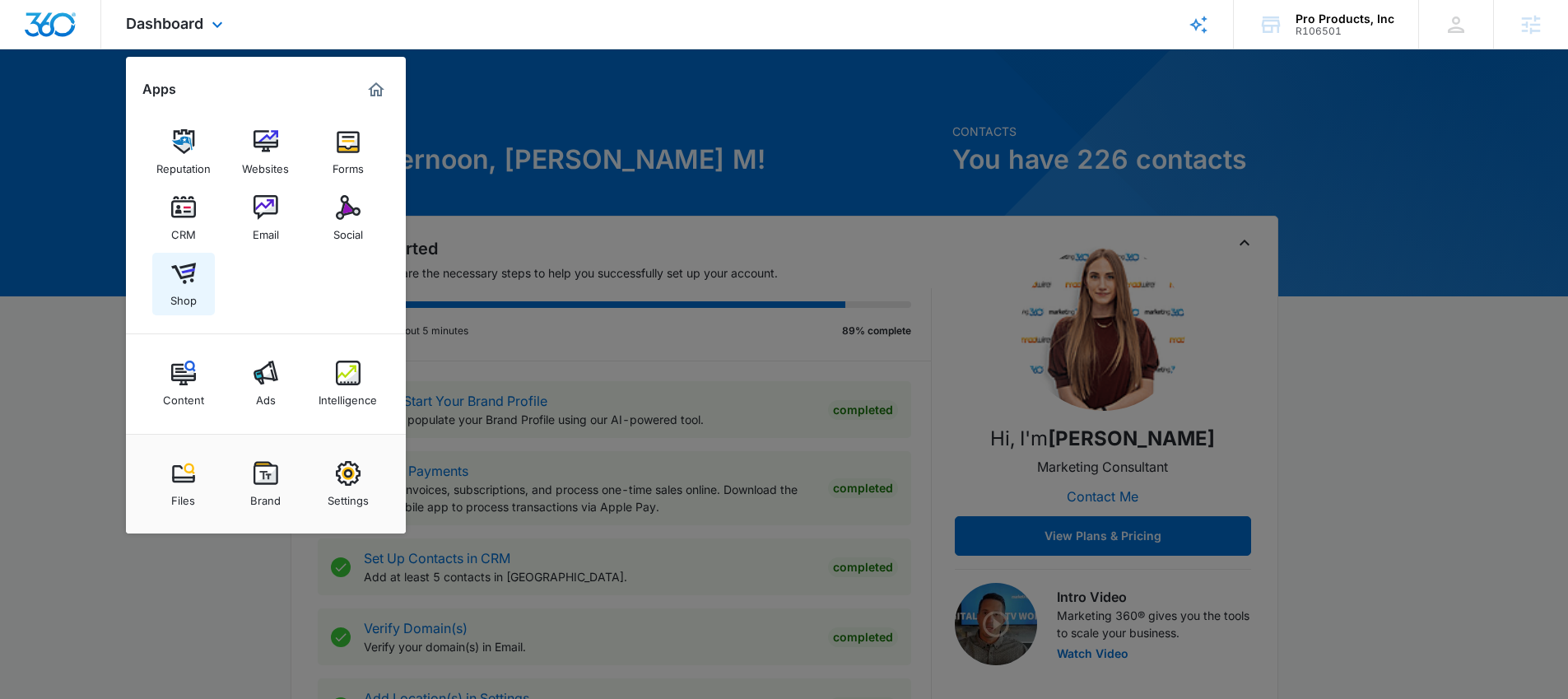
click at [193, 286] on div "Shop" at bounding box center [183, 297] width 26 height 22
